Goal: Task Accomplishment & Management: Manage account settings

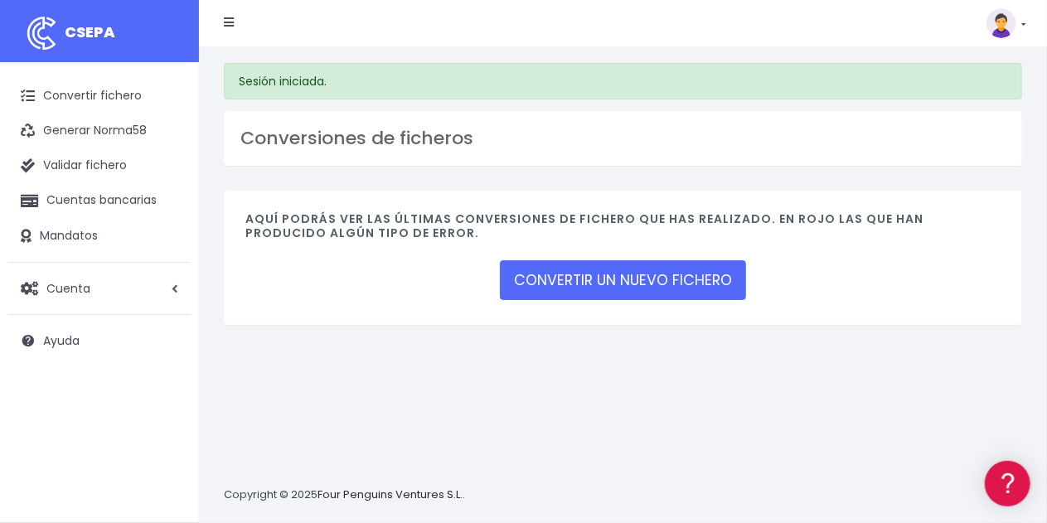
click at [999, 16] on img at bounding box center [1001, 23] width 30 height 30
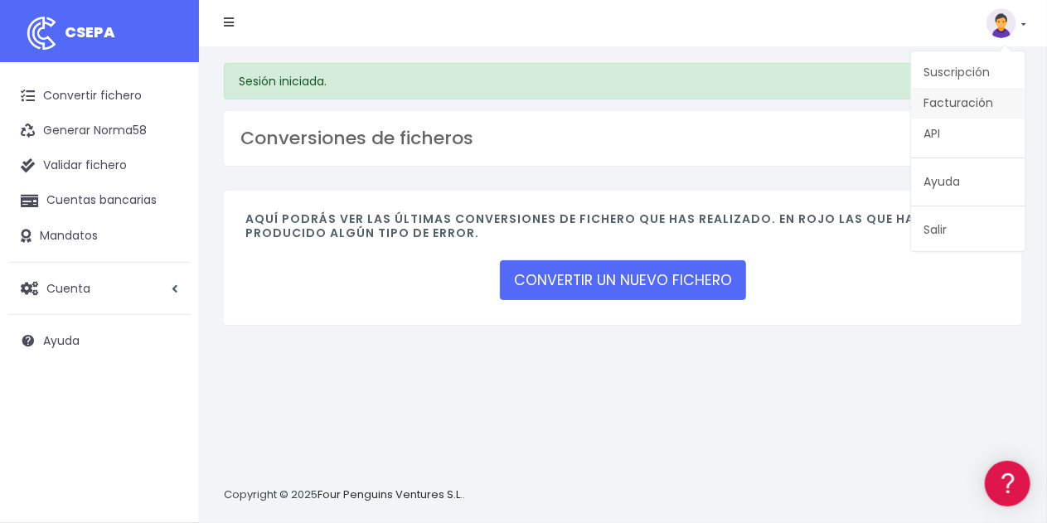
click at [986, 104] on link "Facturación" at bounding box center [968, 103] width 114 height 31
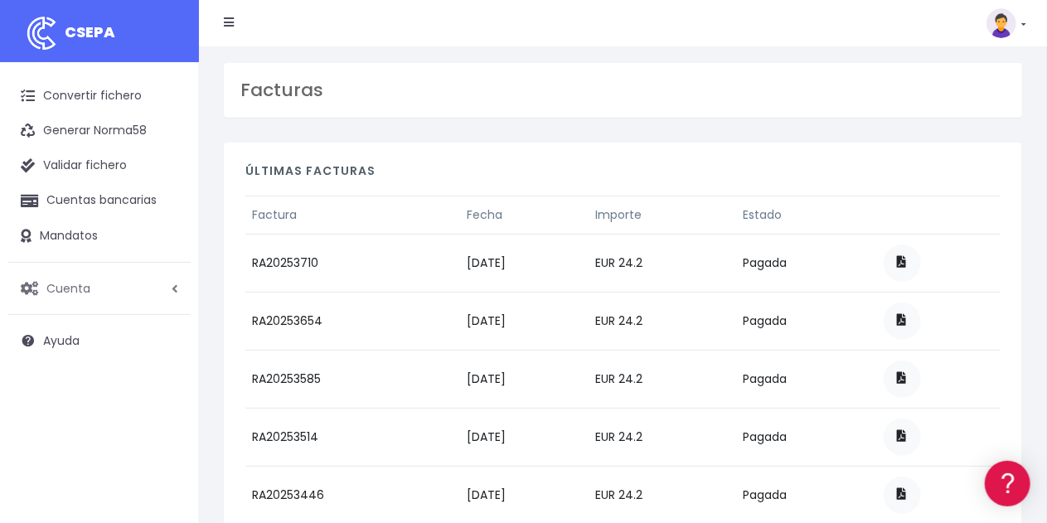
click at [167, 293] on link "Cuenta" at bounding box center [99, 288] width 182 height 35
click at [101, 388] on link "Facturación" at bounding box center [109, 388] width 164 height 30
click at [108, 288] on link "Cuenta" at bounding box center [99, 288] width 182 height 35
click at [85, 326] on link "Perfiles" at bounding box center [109, 329] width 164 height 30
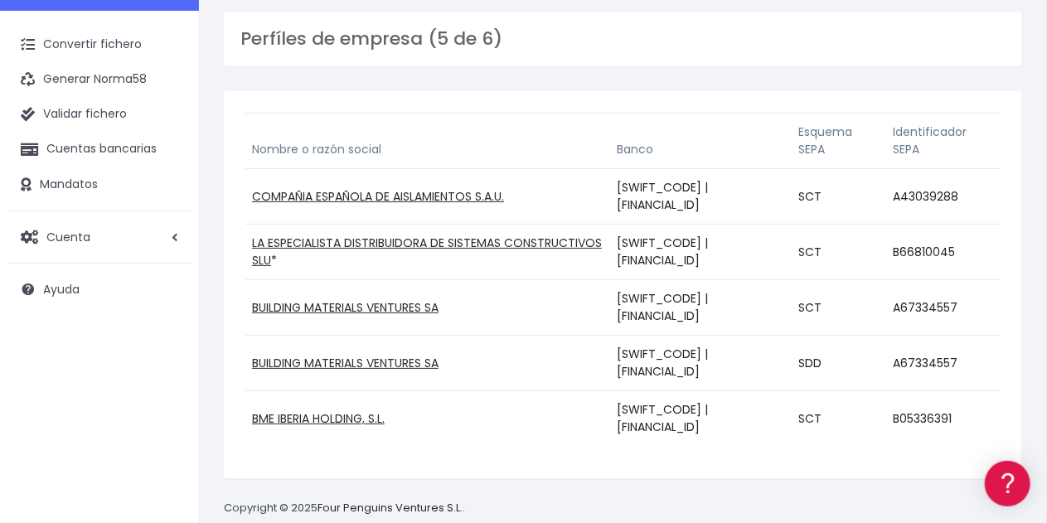
scroll to position [77, 0]
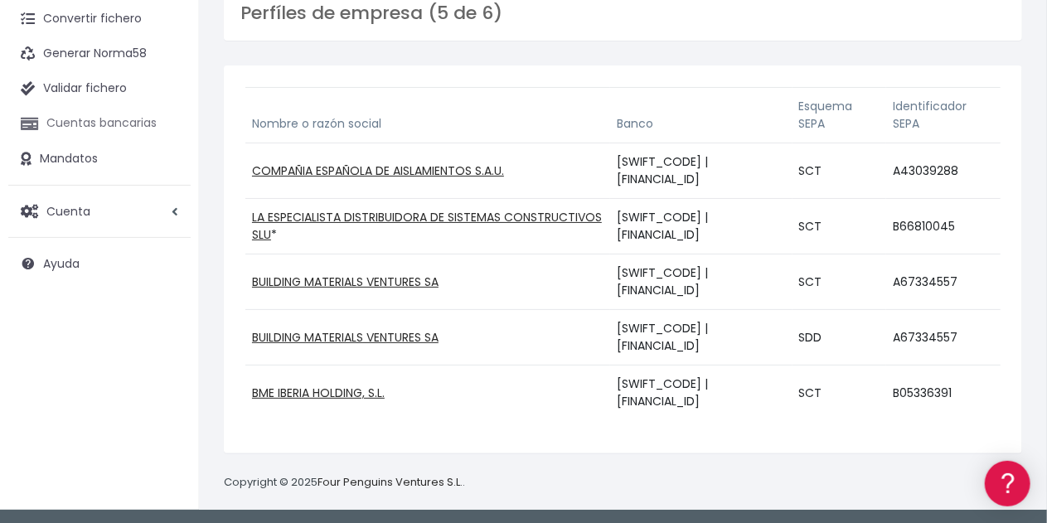
click at [138, 128] on link "Cuentas bancarias" at bounding box center [99, 123] width 182 height 35
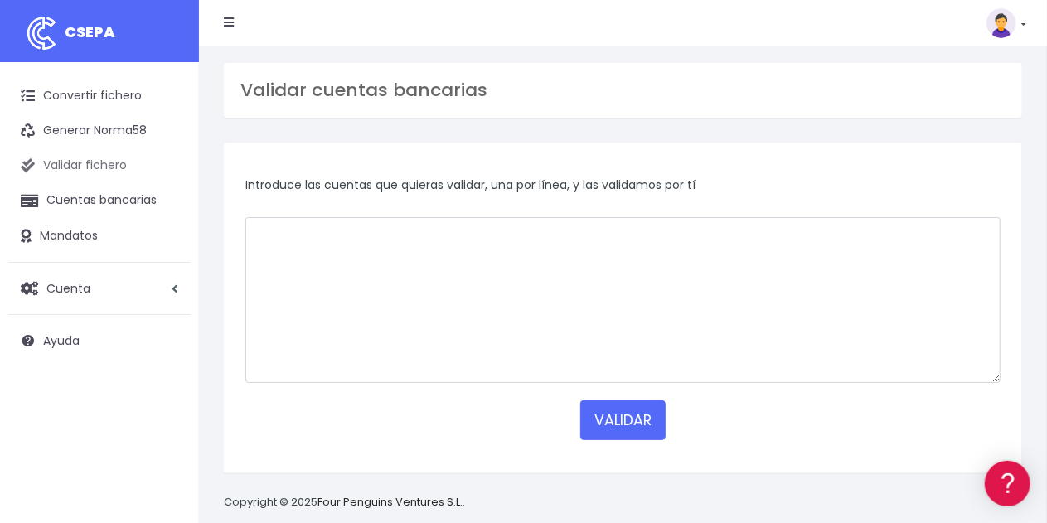
click at [89, 162] on link "Validar fichero" at bounding box center [99, 165] width 182 height 35
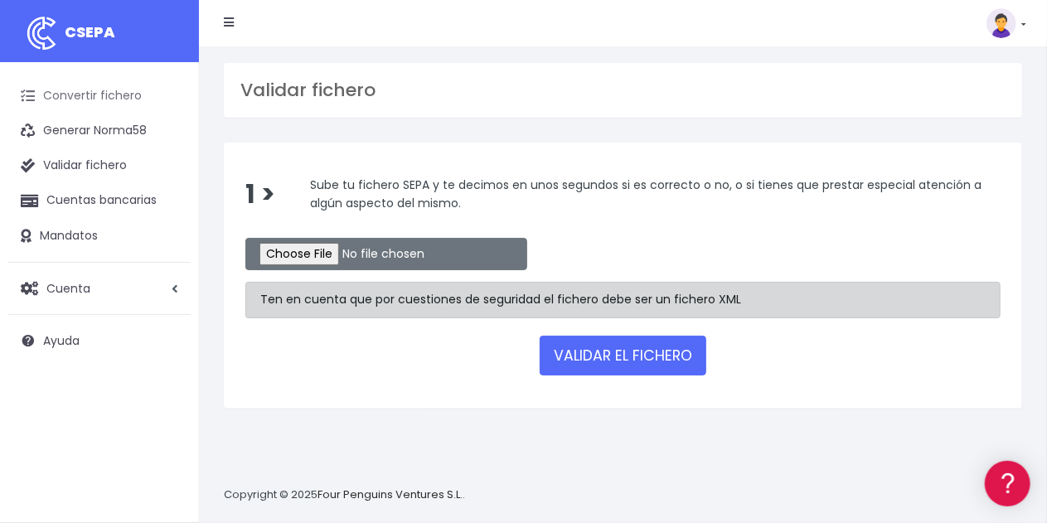
click at [99, 87] on link "Convertir fichero" at bounding box center [99, 96] width 182 height 35
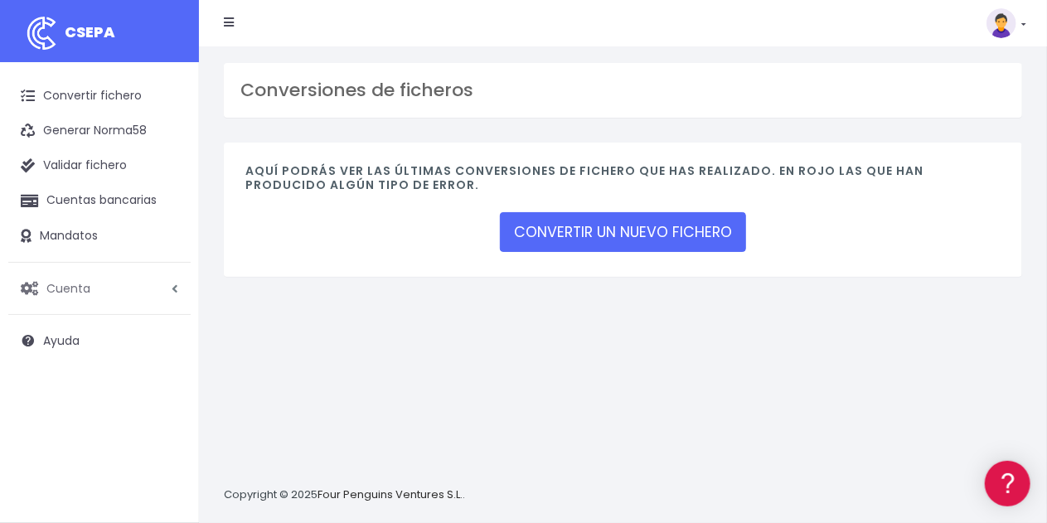
click at [89, 297] on link "Cuenta" at bounding box center [99, 288] width 182 height 35
click at [86, 369] on link "Suscripción" at bounding box center [109, 358] width 164 height 30
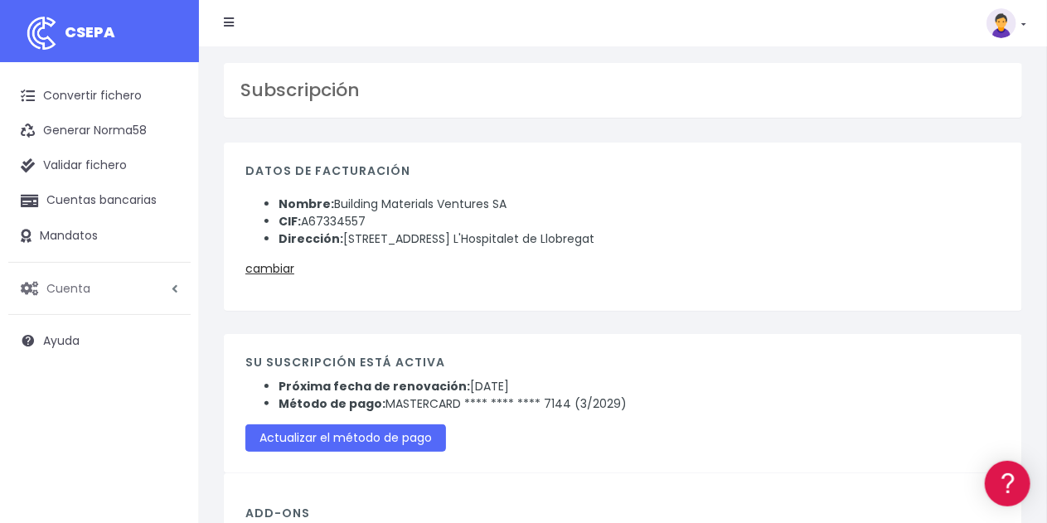
click at [119, 292] on link "Cuenta" at bounding box center [99, 288] width 182 height 35
click at [112, 397] on link "Facturación" at bounding box center [109, 388] width 164 height 30
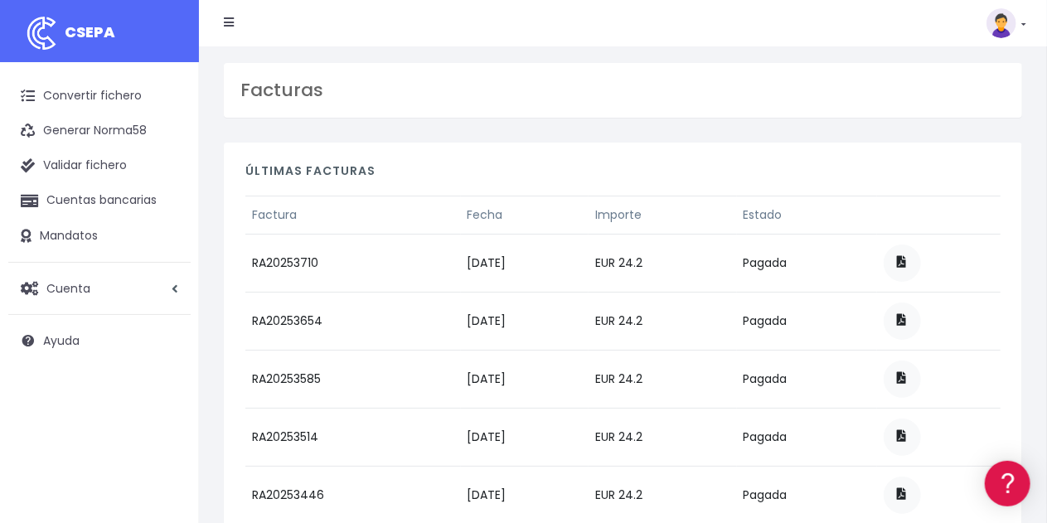
click at [1018, 22] on link at bounding box center [1006, 23] width 40 height 30
click at [994, 95] on link "Facturación" at bounding box center [968, 103] width 114 height 31
